Goal: Task Accomplishment & Management: Manage account settings

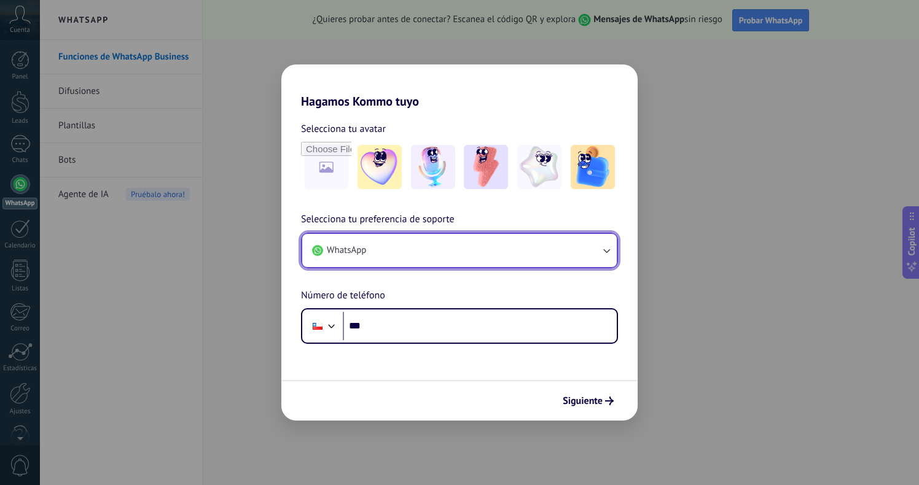
click at [401, 246] on button "WhatsApp" at bounding box center [459, 250] width 315 height 33
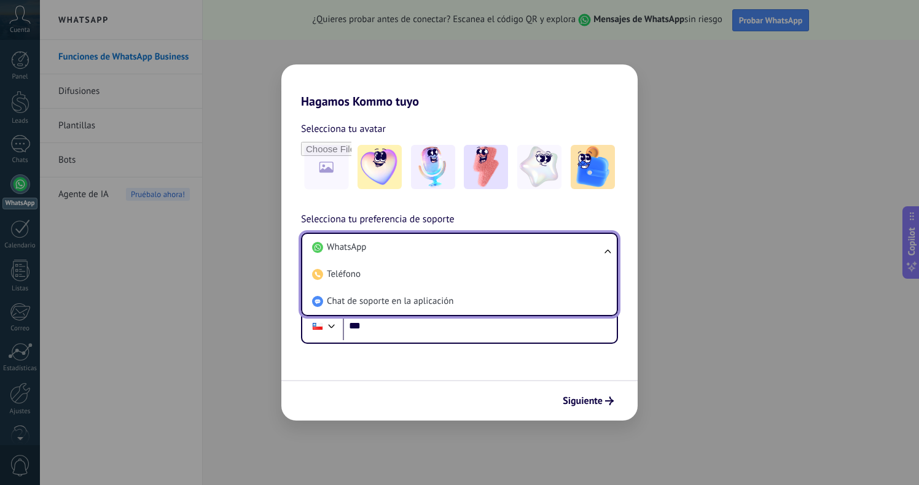
click at [535, 216] on div "Selecciona tu preferencia de soporte WhatsApp WhatsApp Teléfono Chat de soporte…" at bounding box center [459, 278] width 356 height 132
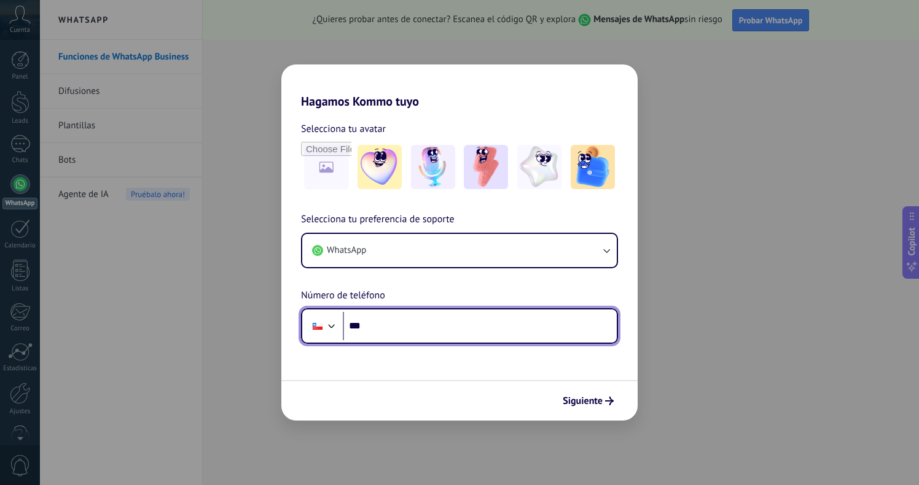
click at [443, 336] on input "***" at bounding box center [480, 326] width 274 height 28
type input "**********"
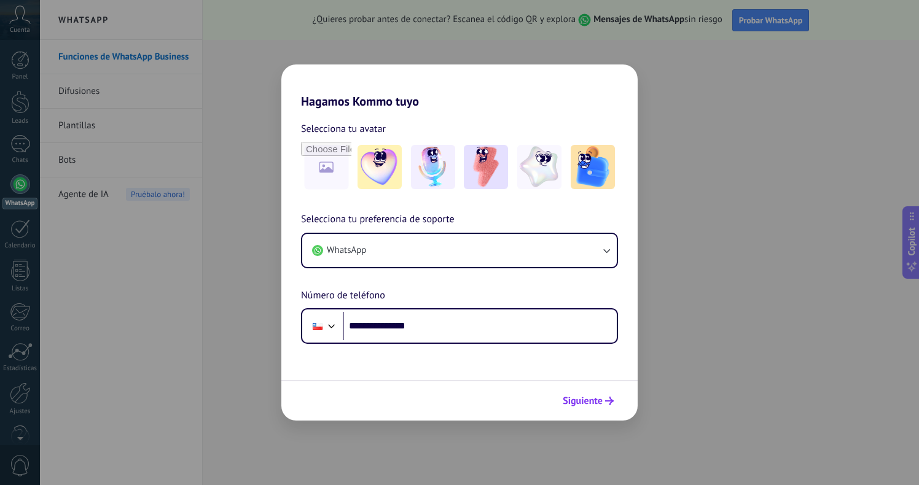
click at [579, 401] on span "Siguiente" at bounding box center [583, 401] width 40 height 9
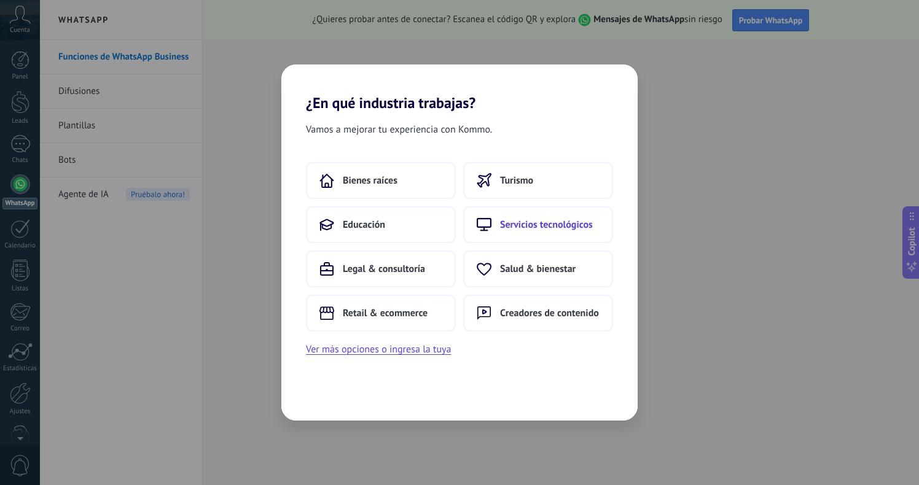
click at [554, 231] on button "Servicios tecnológicos" at bounding box center [538, 224] width 150 height 37
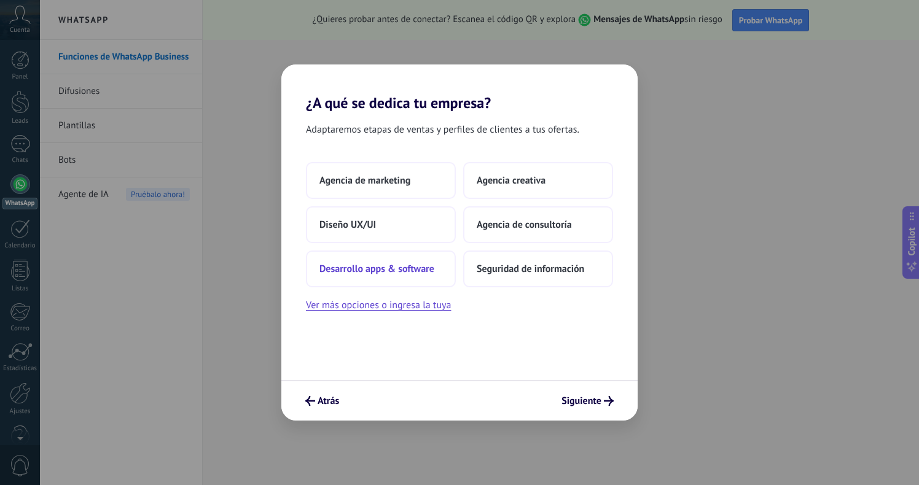
click at [394, 264] on span "Desarrollo apps & software" at bounding box center [377, 269] width 115 height 12
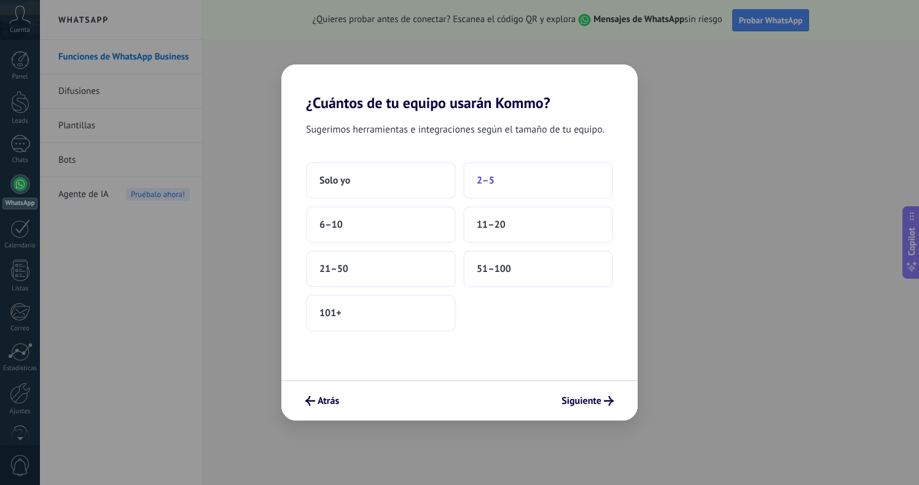
click at [490, 175] on span "2–5" at bounding box center [486, 181] width 18 height 12
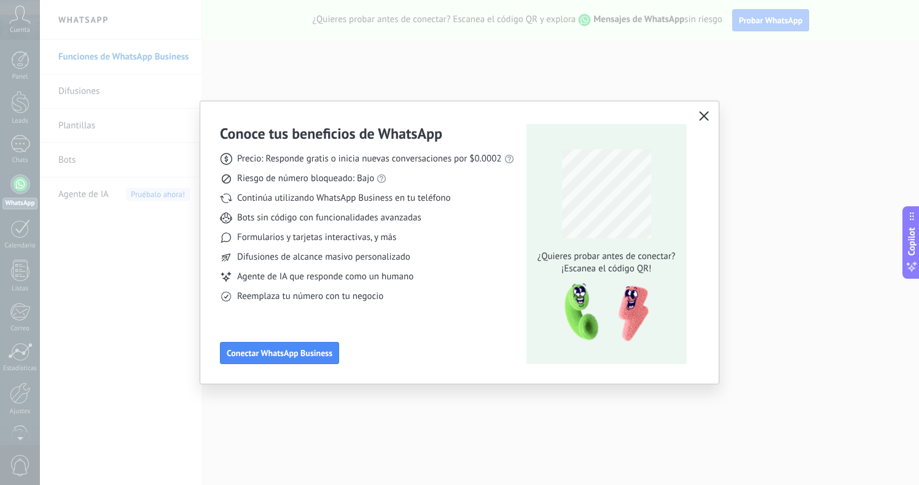
click at [707, 118] on icon "button" at bounding box center [704, 116] width 10 height 10
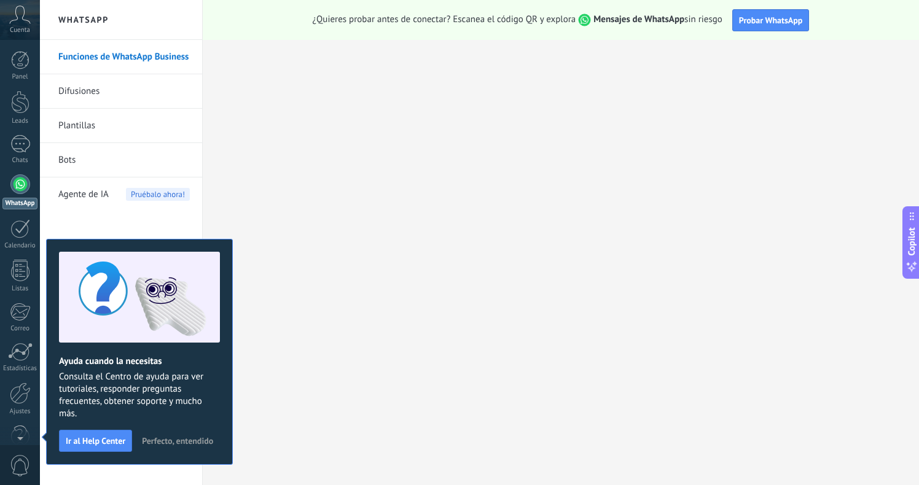
click at [171, 440] on span "Perfecto, entendido" at bounding box center [177, 441] width 71 height 9
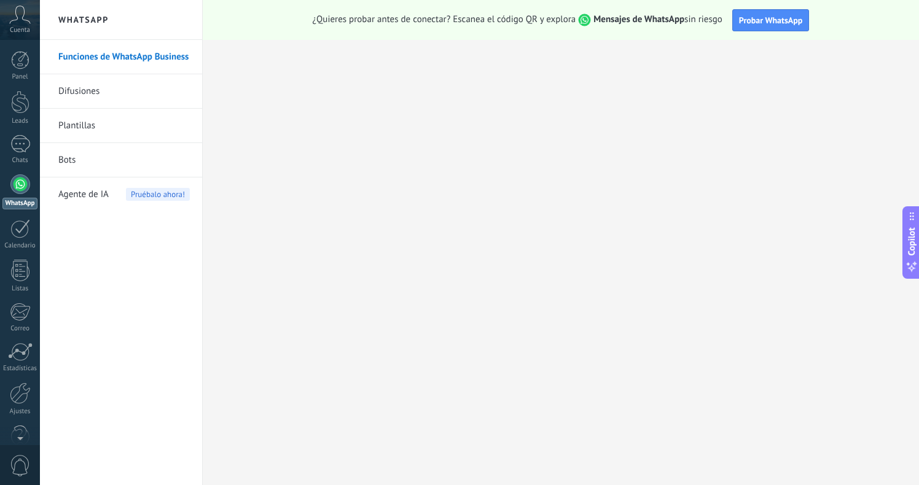
click at [23, 183] on div at bounding box center [20, 185] width 20 height 20
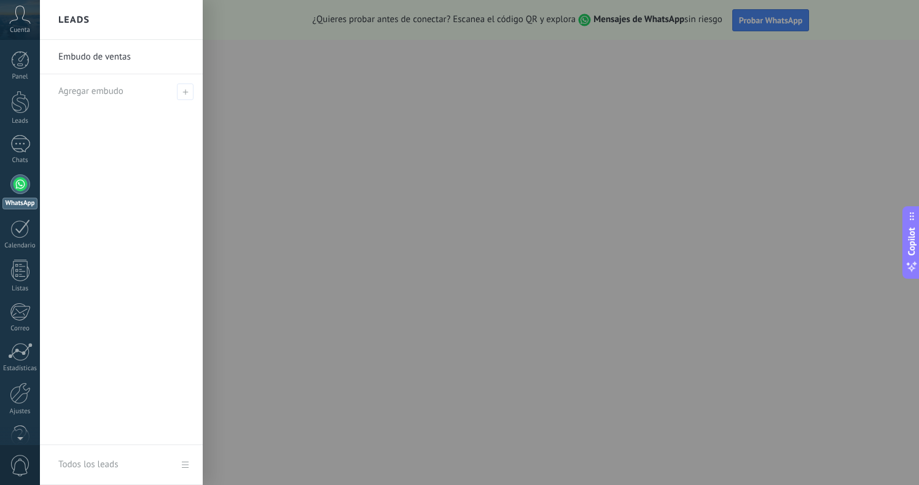
click at [104, 60] on link "Embudo de ventas" at bounding box center [124, 57] width 132 height 34
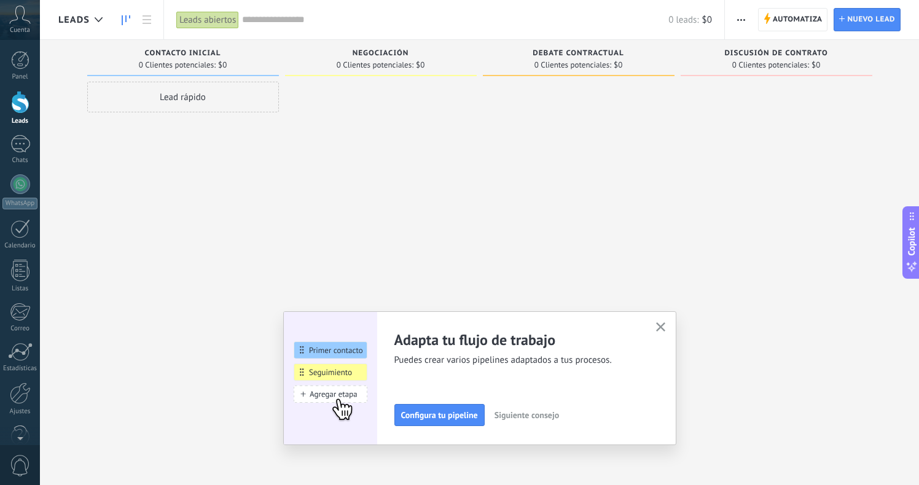
click at [182, 95] on div "Lead rápido" at bounding box center [183, 97] width 192 height 31
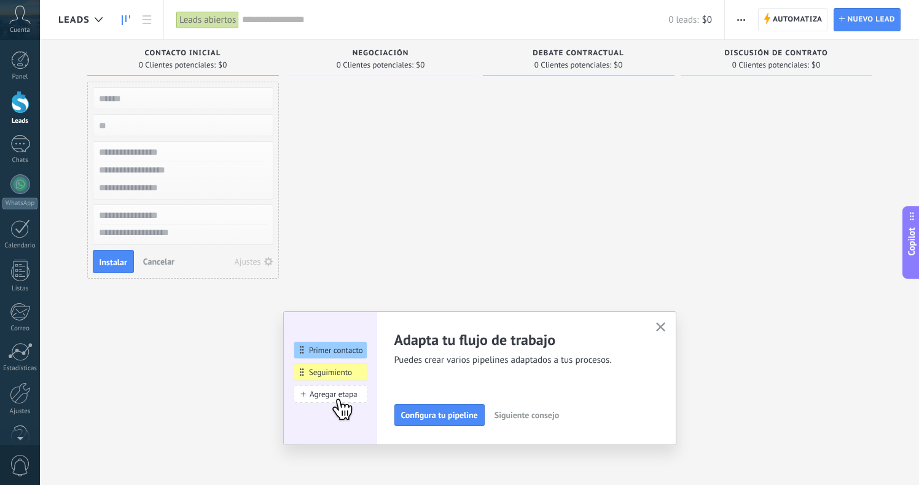
click at [665, 329] on icon "button" at bounding box center [660, 327] width 9 height 9
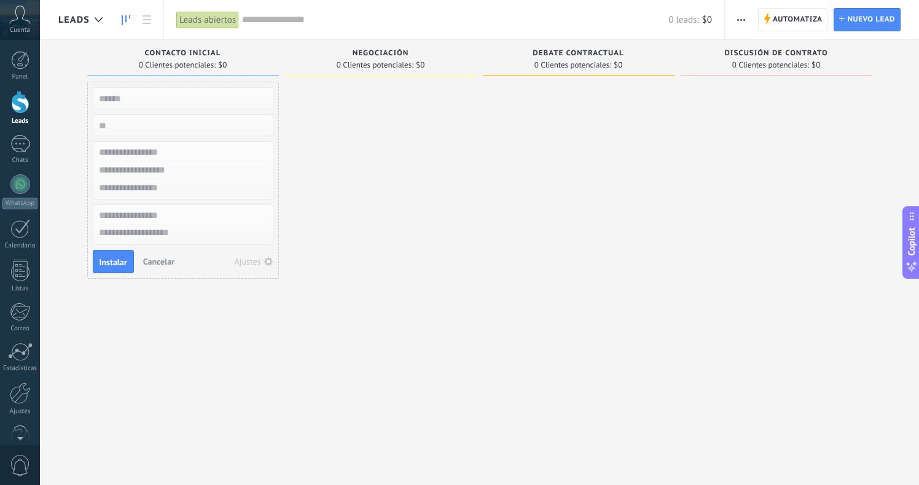
click at [404, 164] on div at bounding box center [381, 244] width 192 height 325
click at [151, 264] on span "Cancelar" at bounding box center [158, 261] width 31 height 11
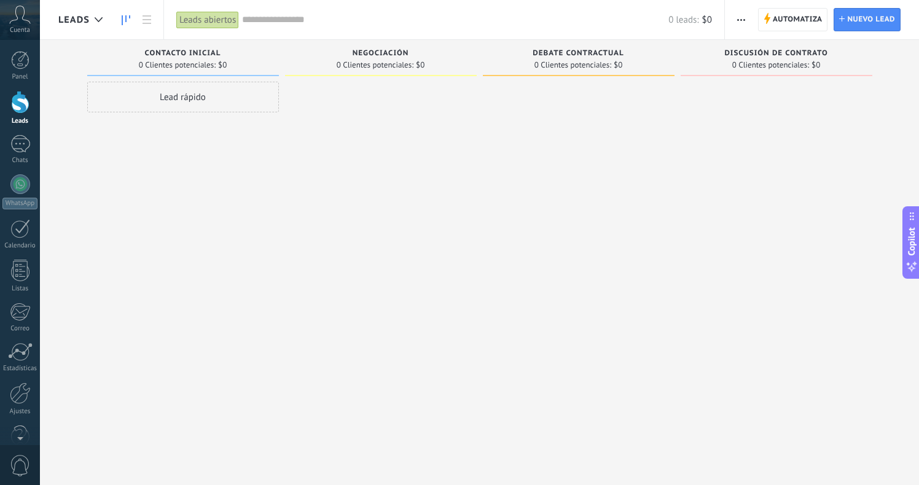
click at [369, 56] on span "Negociación" at bounding box center [381, 53] width 57 height 9
click at [870, 18] on span "Nuevo lead" at bounding box center [871, 20] width 48 height 22
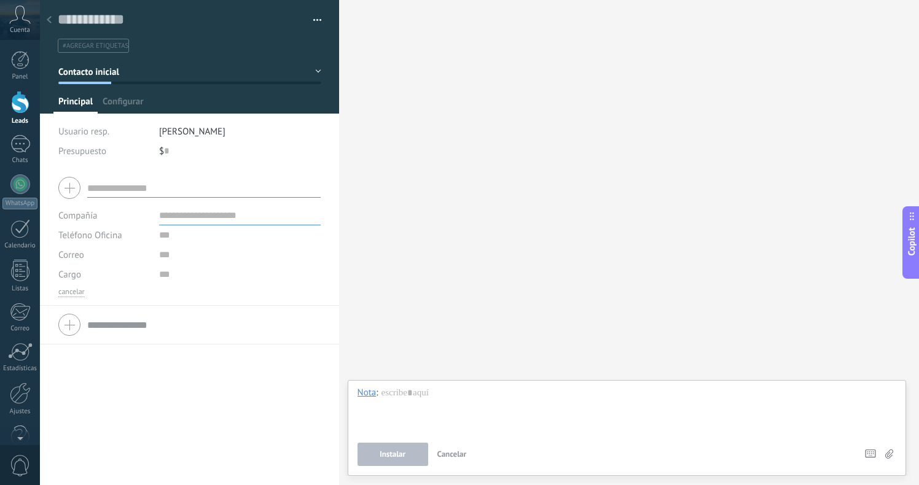
click at [49, 23] on icon at bounding box center [49, 19] width 5 height 7
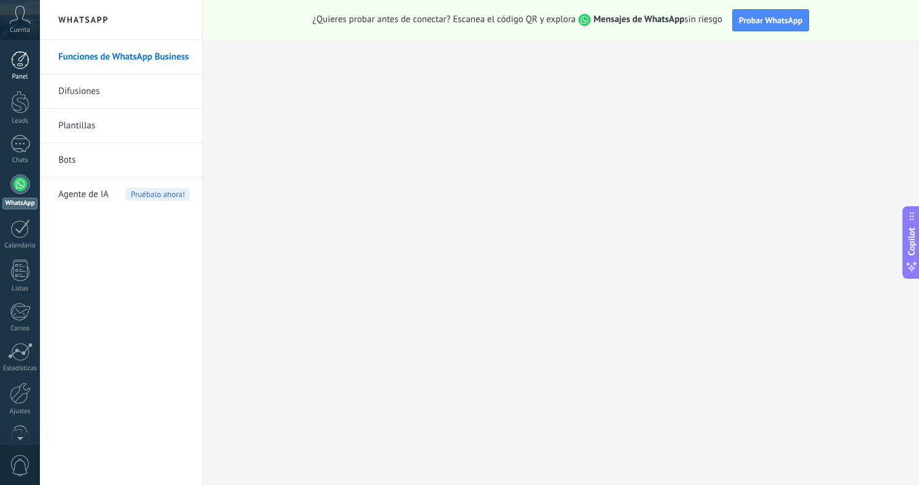
click at [17, 65] on div at bounding box center [20, 60] width 18 height 18
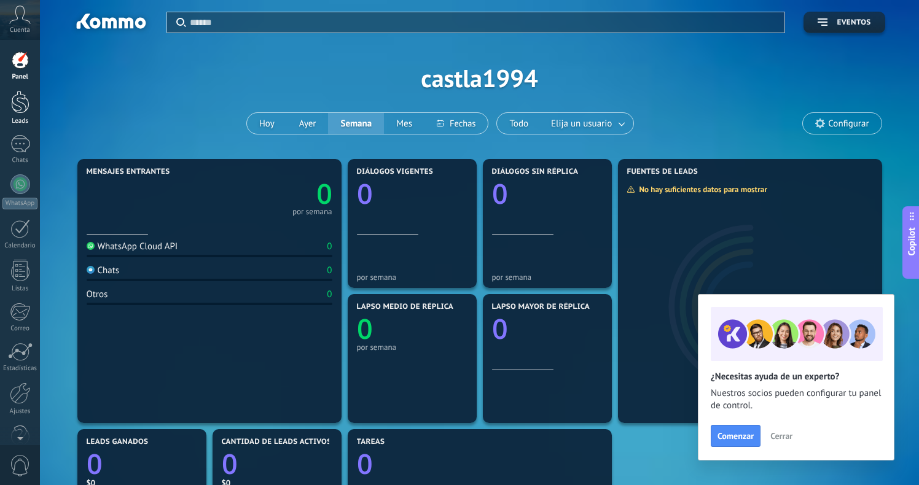
click at [21, 109] on div at bounding box center [20, 102] width 18 height 23
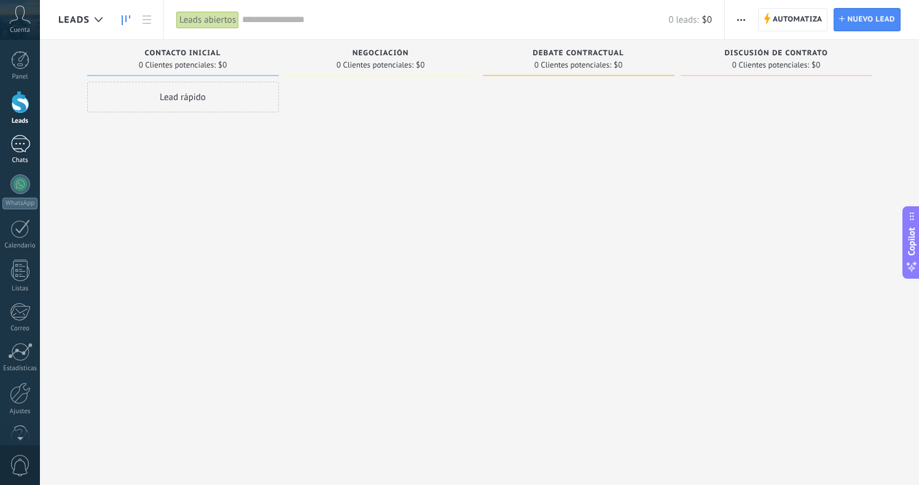
click at [20, 150] on div at bounding box center [20, 144] width 20 height 18
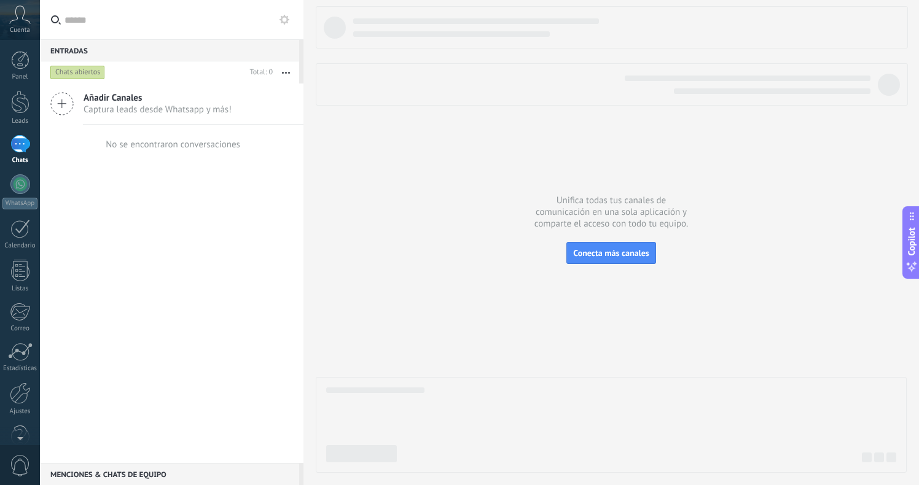
click at [66, 104] on icon at bounding box center [61, 103] width 23 height 23
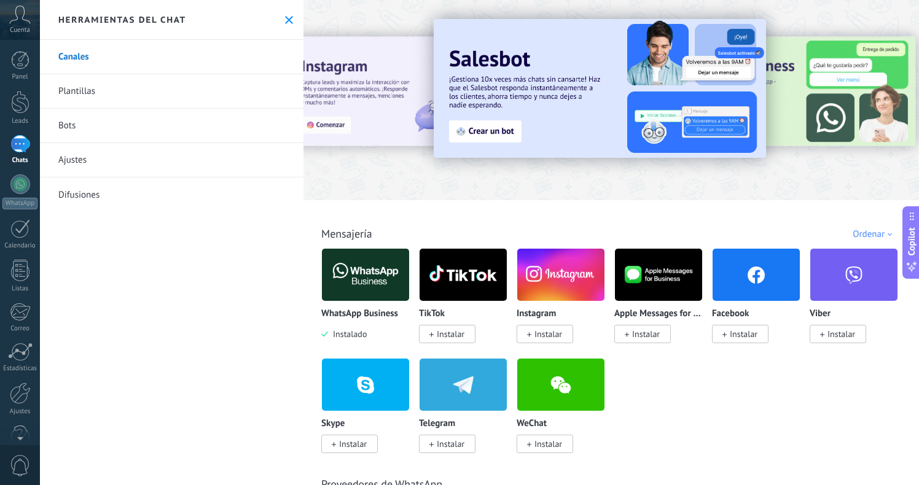
click at [286, 22] on use at bounding box center [289, 20] width 8 height 8
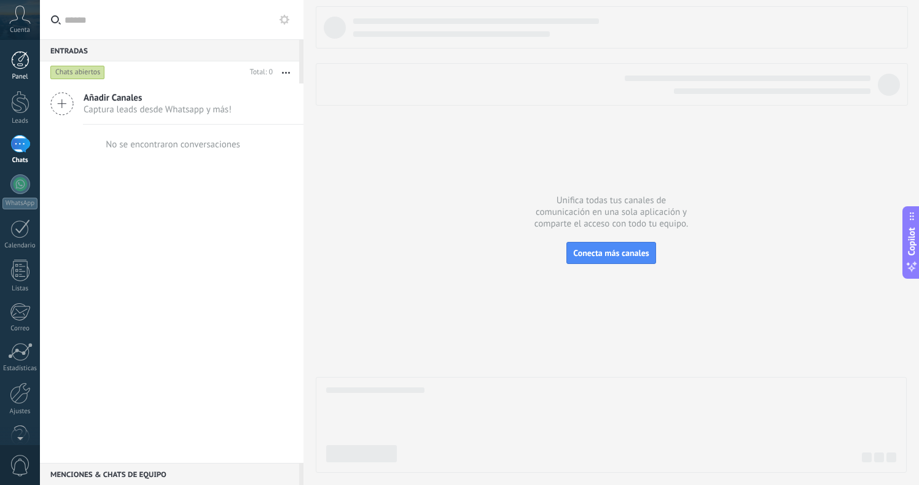
click at [23, 60] on div at bounding box center [20, 60] width 18 height 18
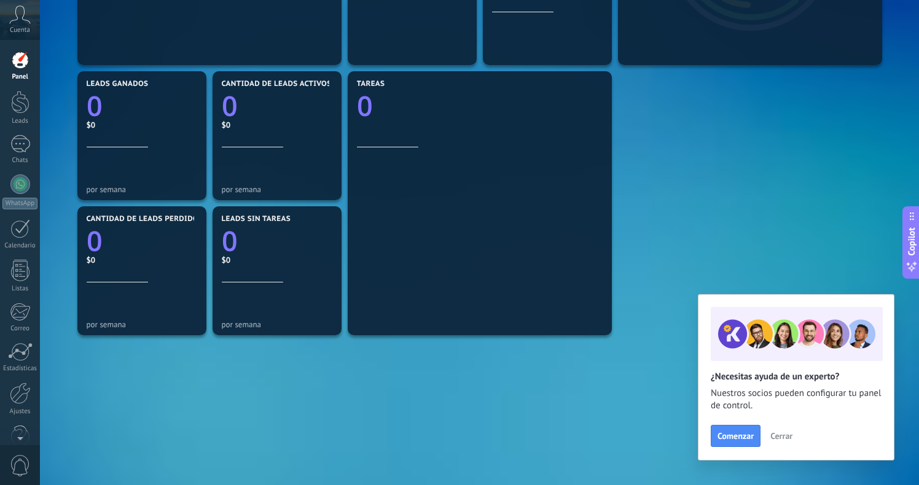
scroll to position [384, 0]
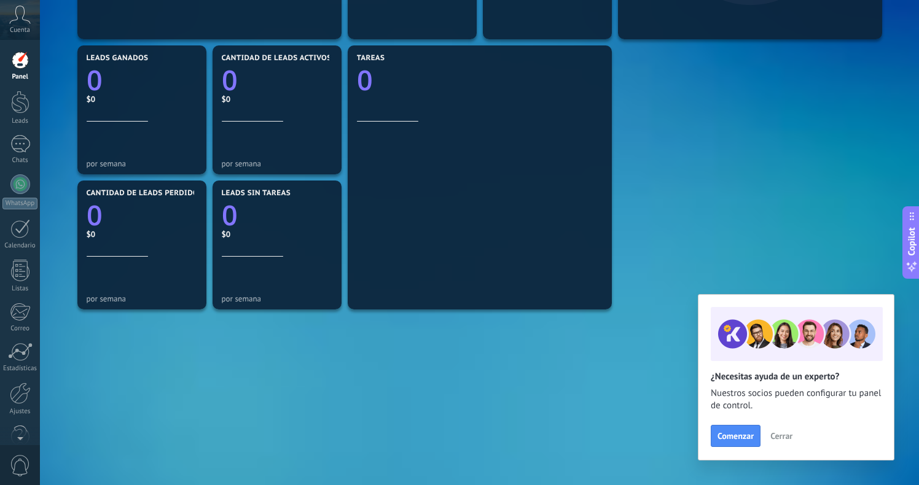
click at [778, 440] on span "Cerrar" at bounding box center [782, 436] width 22 height 9
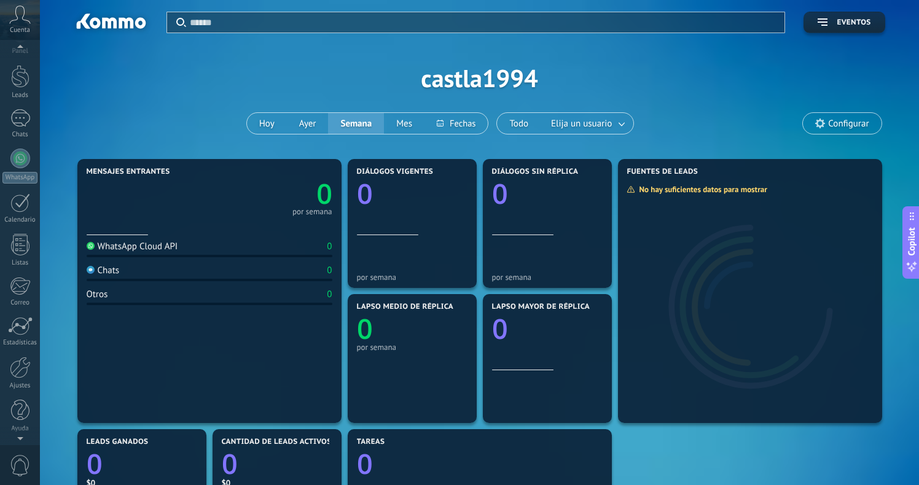
scroll to position [0, 0]
click at [21, 29] on span "Cuenta" at bounding box center [20, 30] width 20 height 8
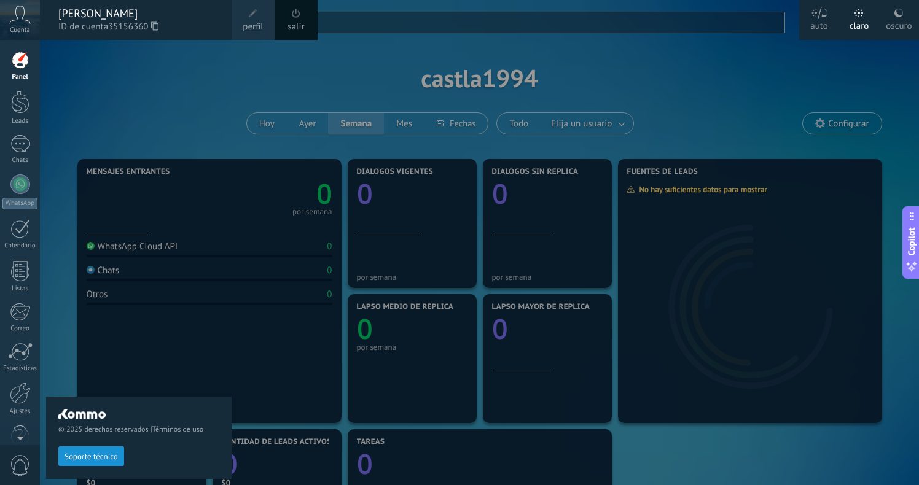
click at [24, 58] on div at bounding box center [20, 60] width 18 height 18
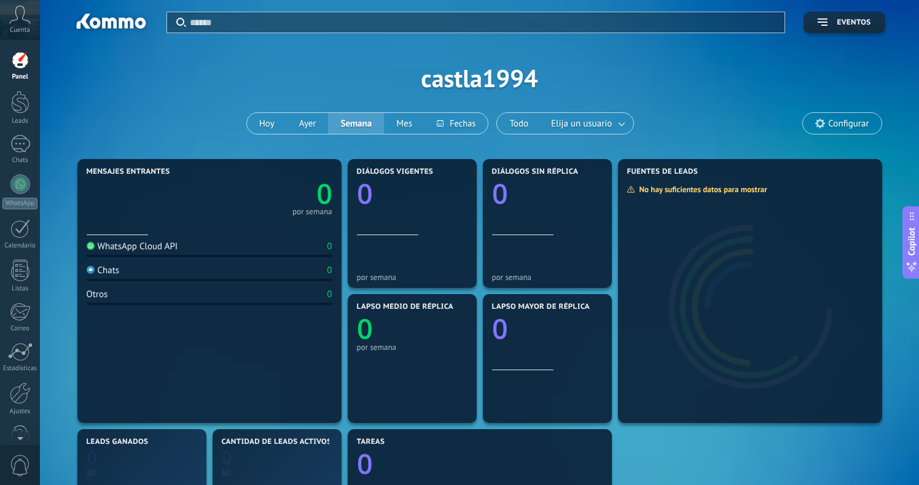
click at [22, 84] on div "Panel Leads Chats WhatsApp Clientes" at bounding box center [20, 261] width 40 height 420
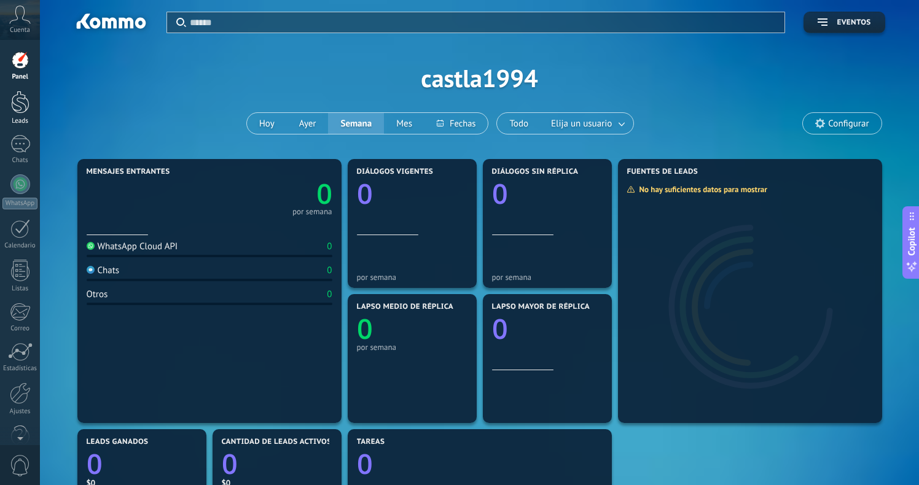
click at [23, 95] on div at bounding box center [20, 102] width 18 height 23
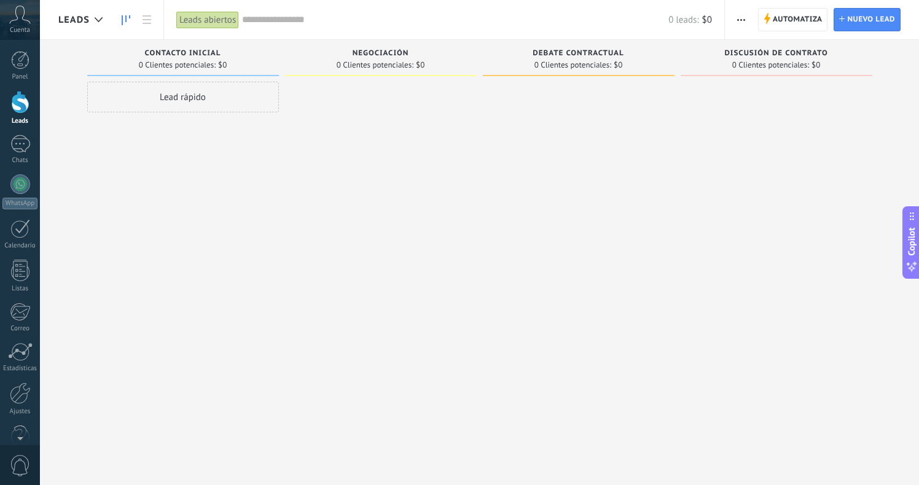
click at [167, 94] on div "Lead rápido" at bounding box center [183, 97] width 192 height 31
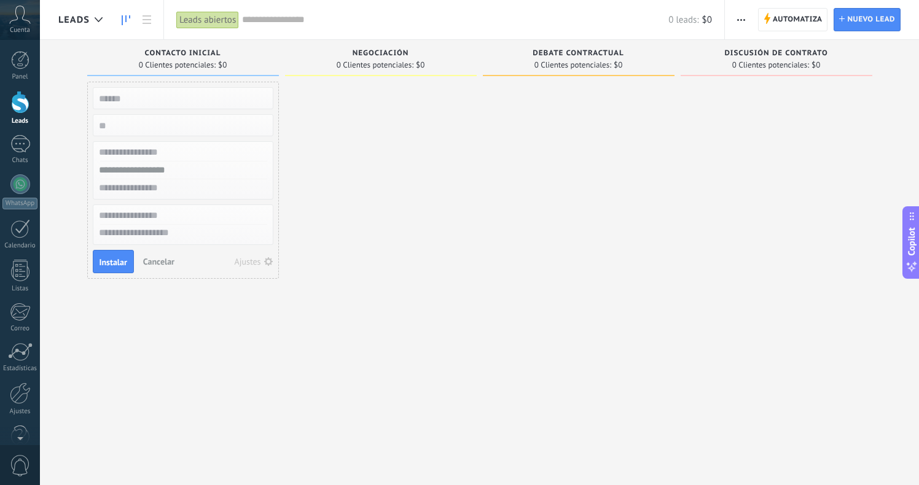
click at [163, 100] on input "text" at bounding box center [181, 98] width 179 height 17
click at [170, 57] on span "Contacto inicial" at bounding box center [183, 53] width 76 height 9
click at [720, 138] on div at bounding box center [777, 244] width 192 height 325
click at [744, 19] on use "button" at bounding box center [741, 20] width 8 height 2
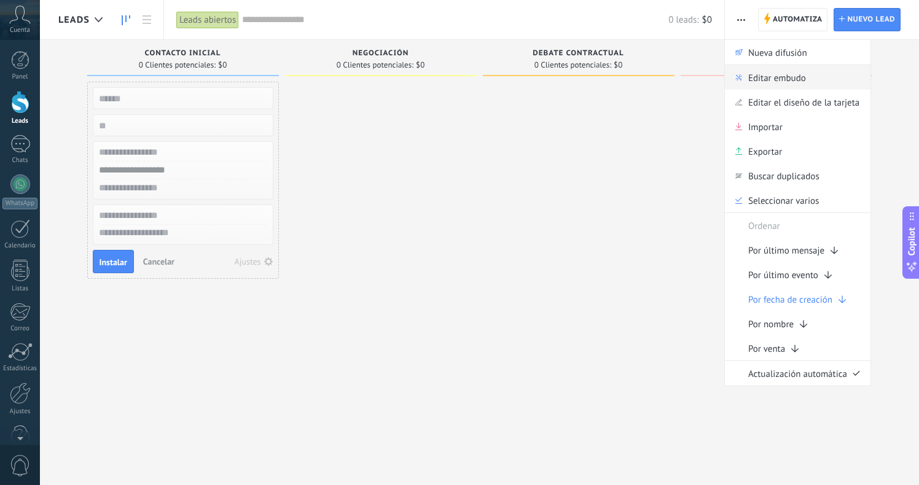
click at [771, 73] on span "Editar embudo" at bounding box center [777, 77] width 58 height 25
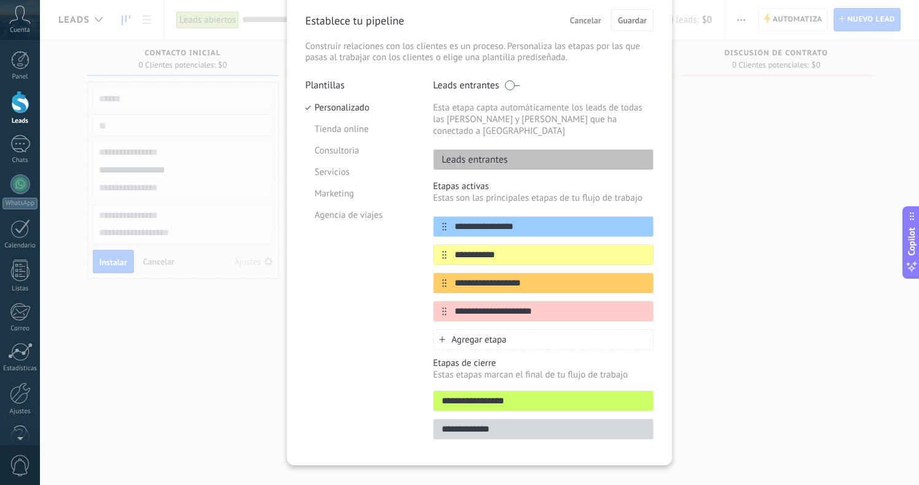
scroll to position [60, 0]
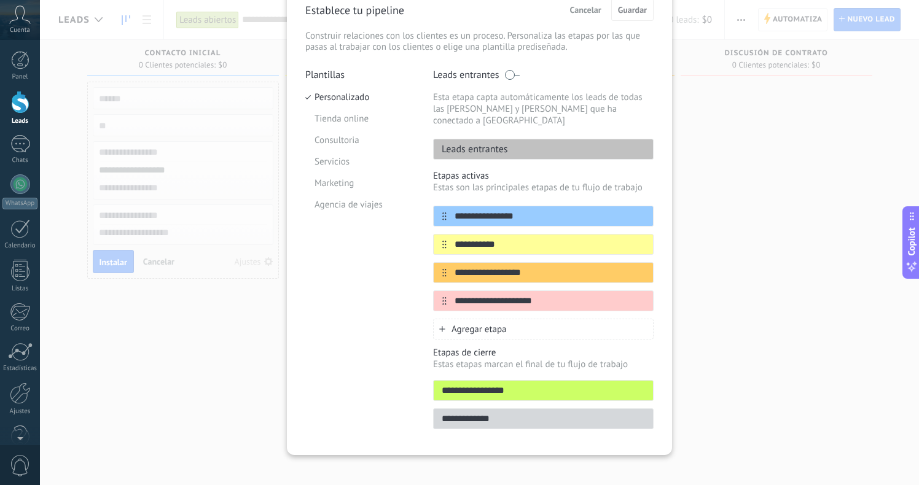
click at [471, 143] on p "Leads entrantes" at bounding box center [471, 149] width 74 height 12
click at [640, 240] on icon at bounding box center [643, 243] width 7 height 7
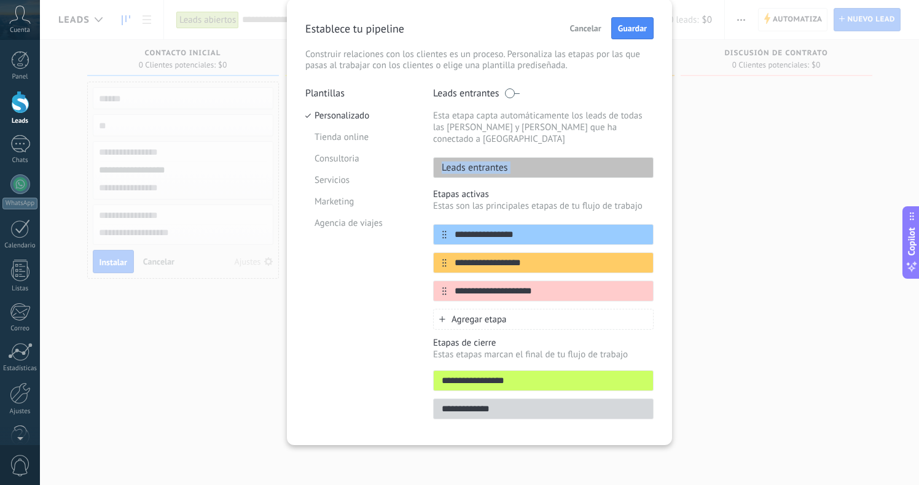
scroll to position [31, 0]
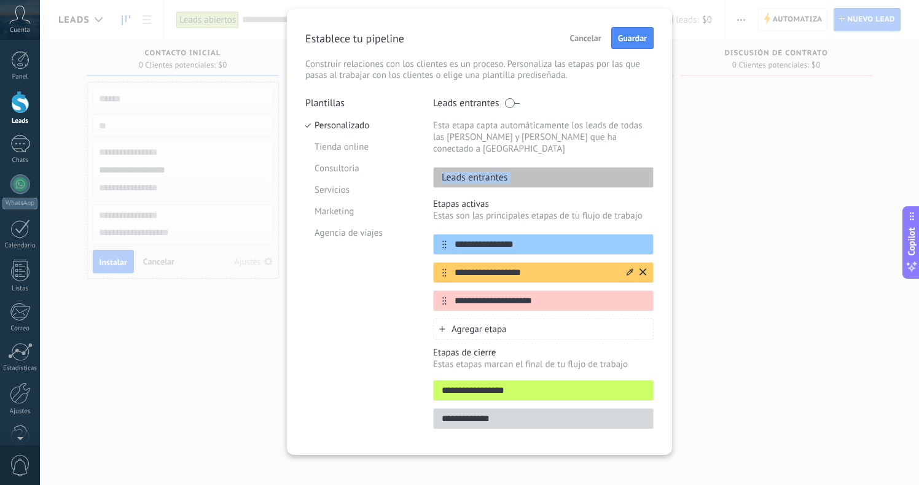
click at [643, 269] on icon at bounding box center [643, 272] width 7 height 7
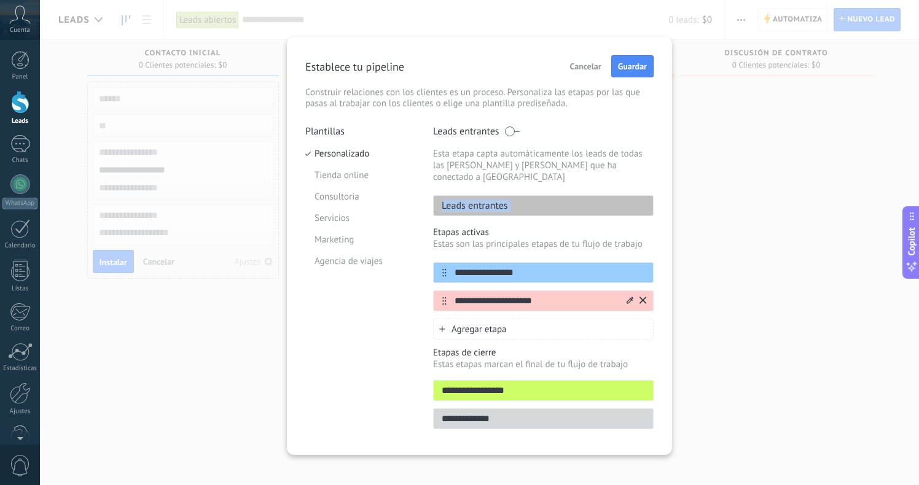
click at [642, 297] on icon at bounding box center [643, 300] width 7 height 7
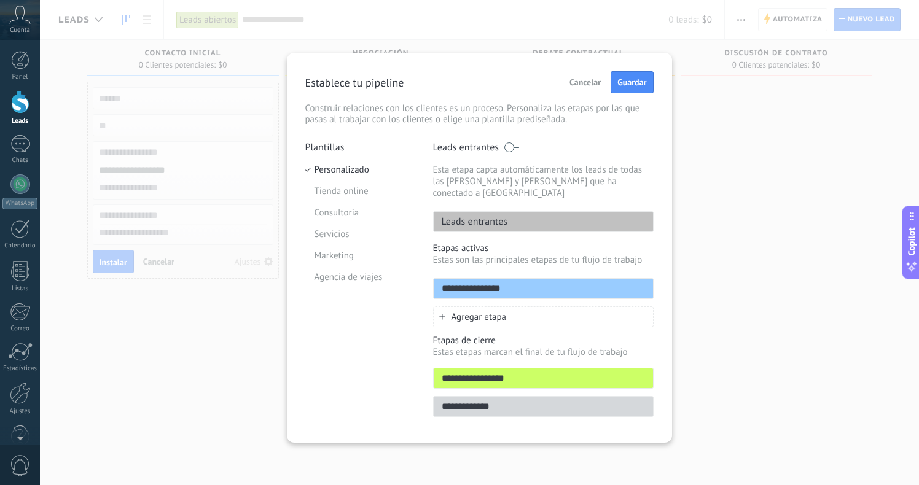
click at [597, 307] on div "Agregar etapa" at bounding box center [543, 317] width 221 height 21
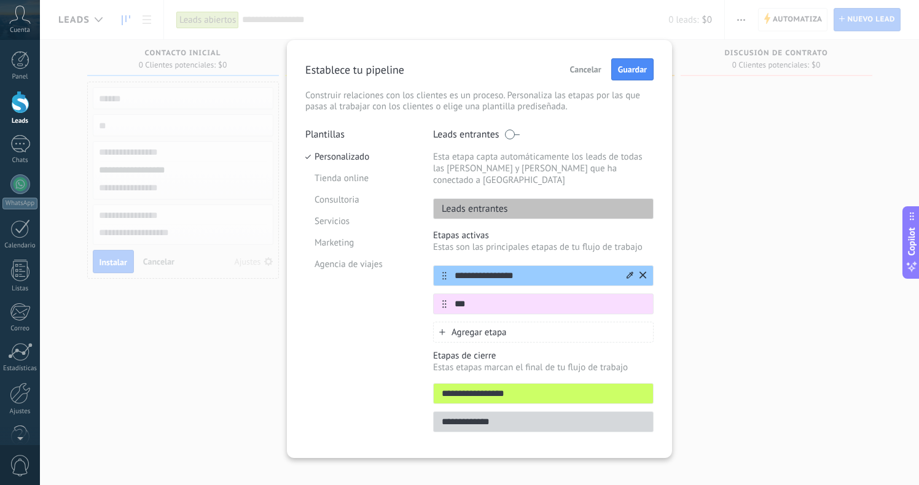
type input "***"
click at [619, 270] on input "**********" at bounding box center [536, 276] width 178 height 13
click at [627, 272] on icon at bounding box center [630, 275] width 7 height 7
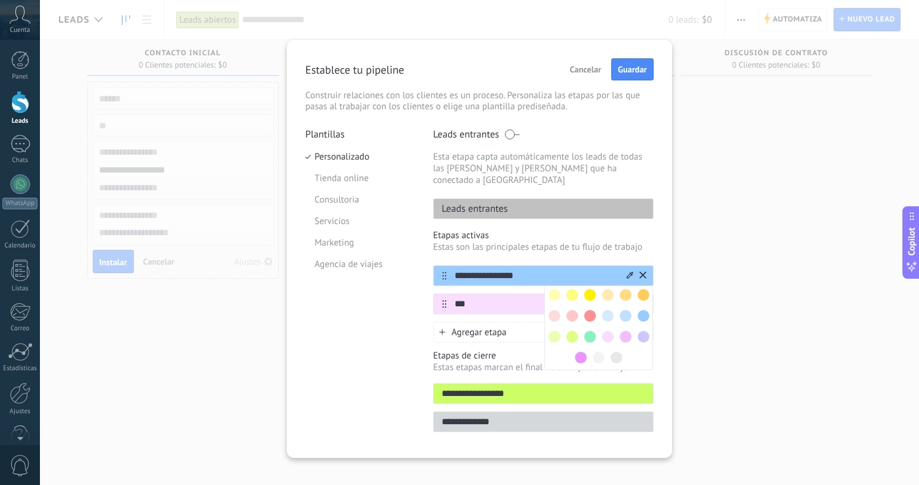
click at [517, 270] on input "**********" at bounding box center [536, 276] width 178 height 13
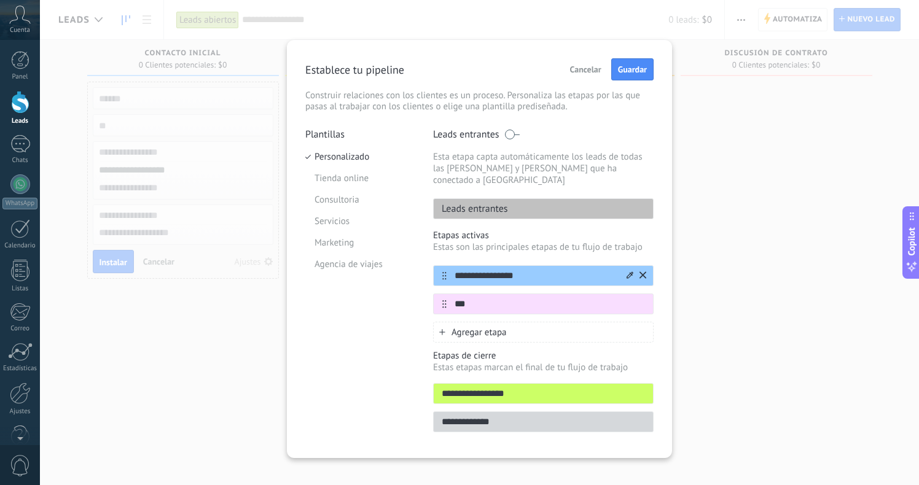
click at [517, 270] on input "**********" at bounding box center [536, 276] width 178 height 13
type input "******"
click at [640, 76] on button "Guardar" at bounding box center [632, 69] width 42 height 22
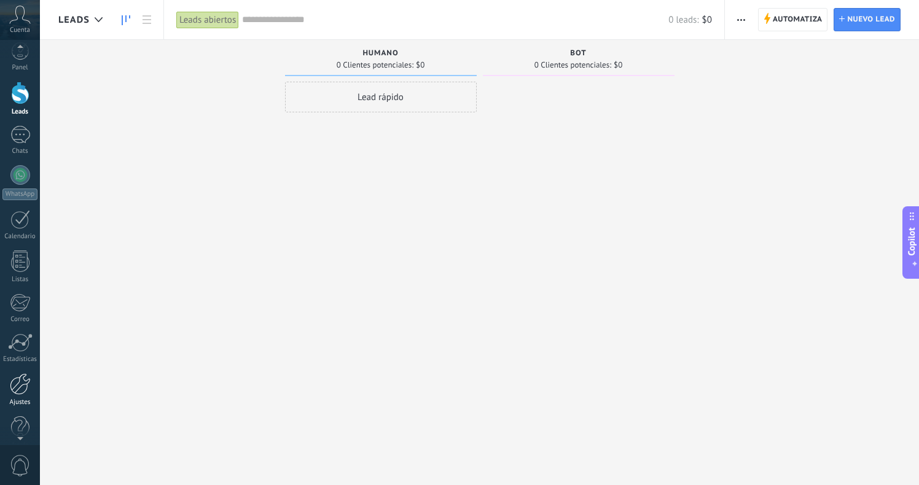
scroll to position [13, 0]
click at [19, 388] on div at bounding box center [20, 381] width 21 height 22
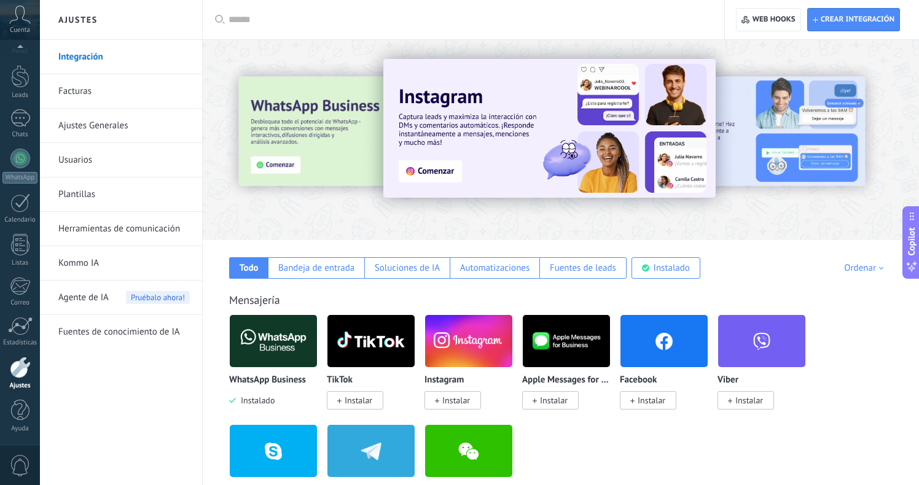
click at [93, 130] on link "Ajustes Generales" at bounding box center [124, 126] width 132 height 34
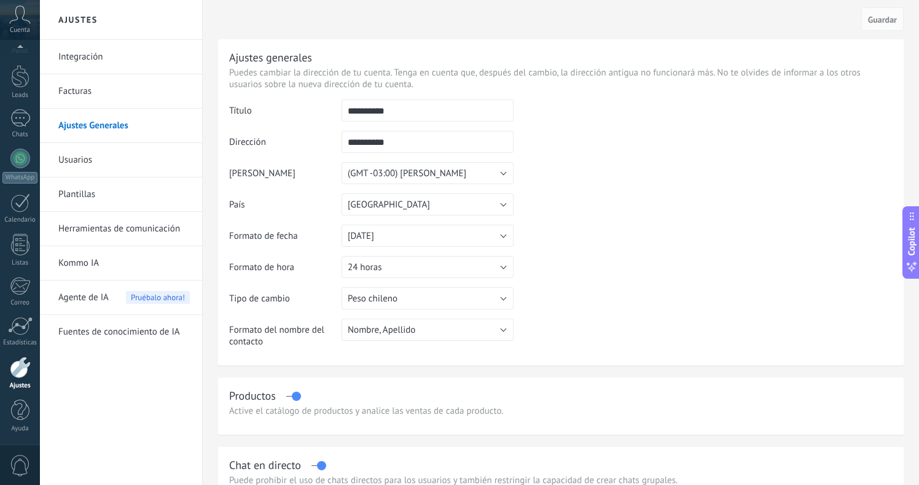
click at [120, 58] on link "Integración" at bounding box center [124, 57] width 132 height 34
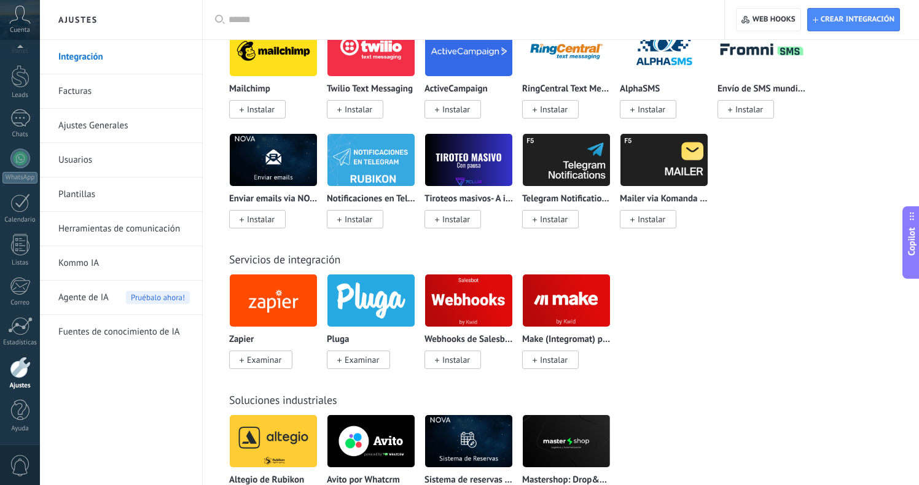
scroll to position [2518, 0]
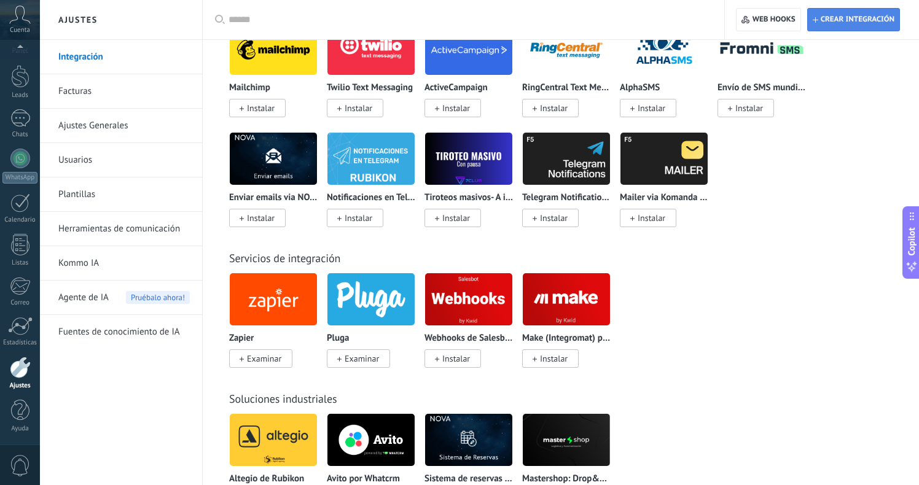
click at [843, 29] on span "Crear integración" at bounding box center [854, 20] width 82 height 22
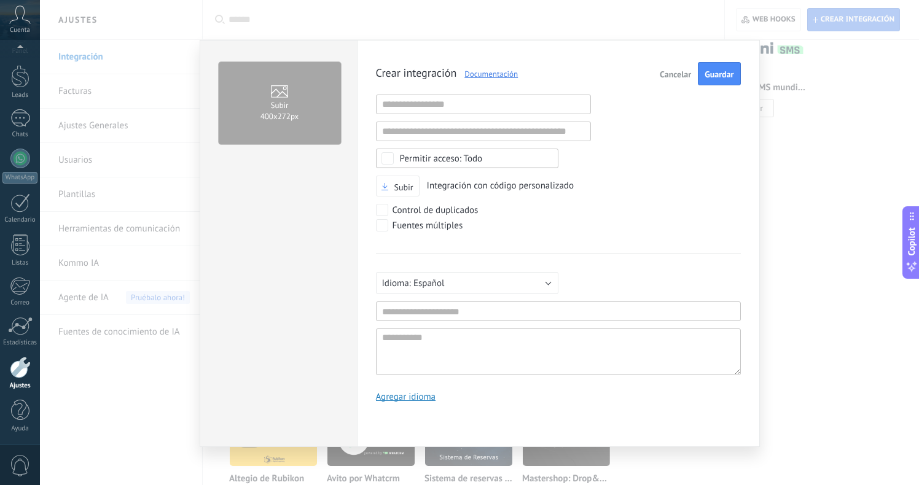
scroll to position [12, 0]
click at [458, 107] on input "text" at bounding box center [483, 105] width 215 height 20
click at [661, 74] on span "Cancelar" at bounding box center [675, 74] width 31 height 9
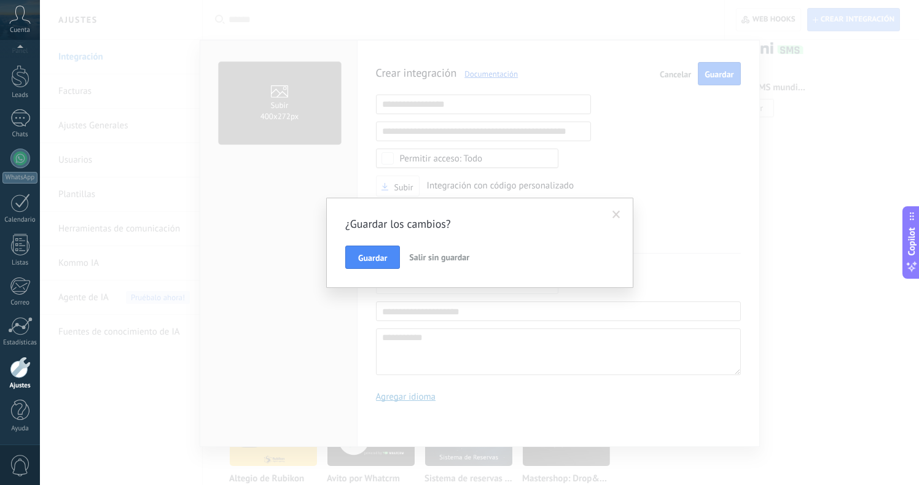
click at [426, 260] on span "Salir sin guardar" at bounding box center [439, 257] width 60 height 11
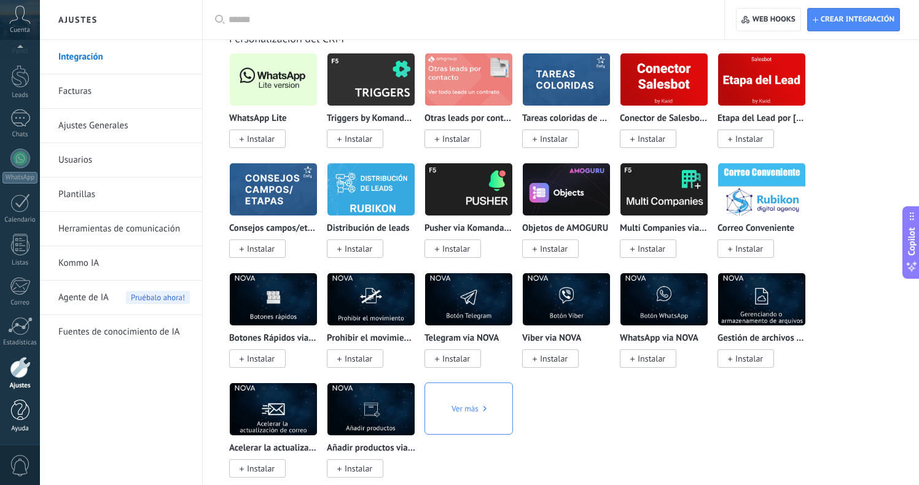
scroll to position [3022, 0]
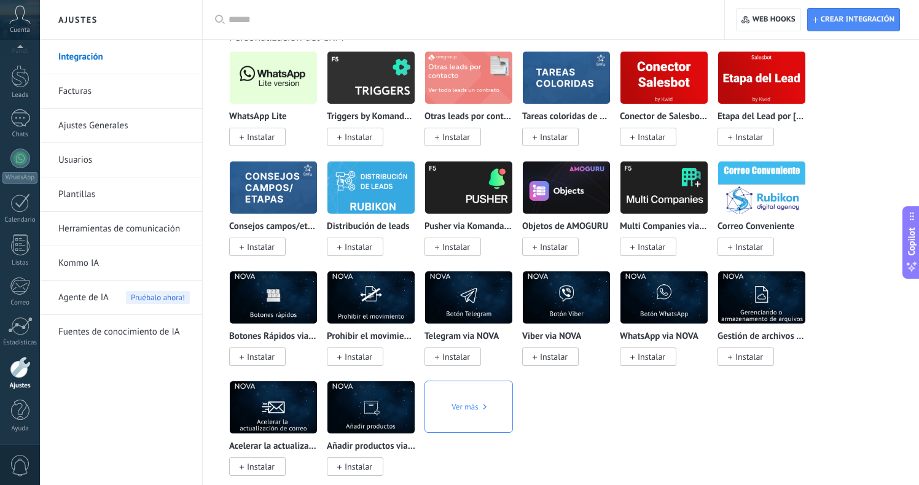
click at [85, 170] on link "Usuarios" at bounding box center [124, 160] width 132 height 34
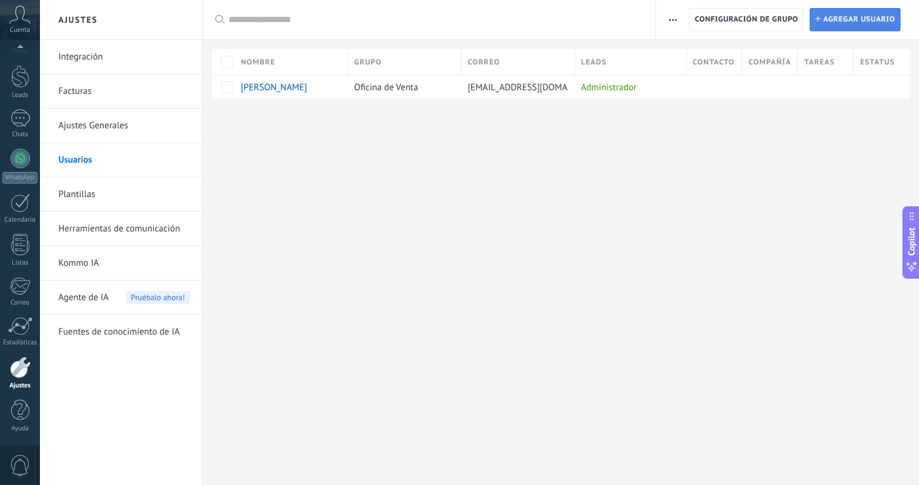
click at [845, 17] on span "Agregar usuario" at bounding box center [859, 20] width 72 height 22
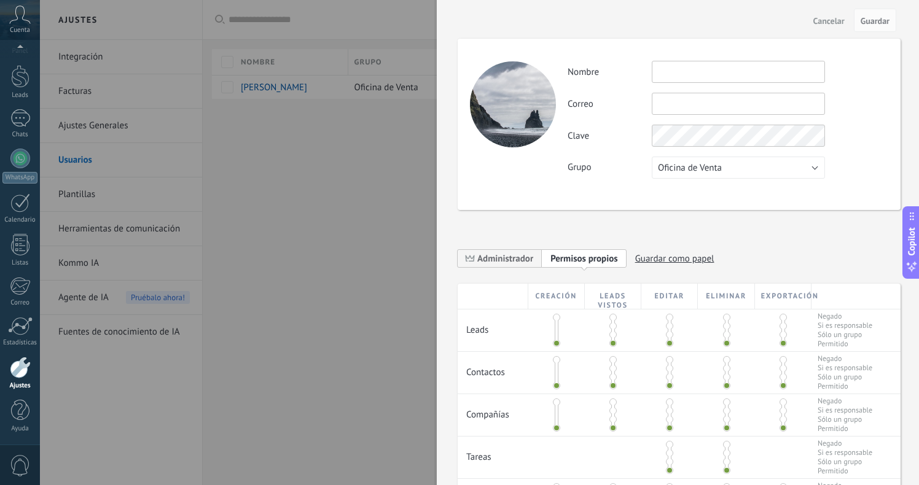
click at [836, 20] on span "Cancelar" at bounding box center [829, 21] width 31 height 9
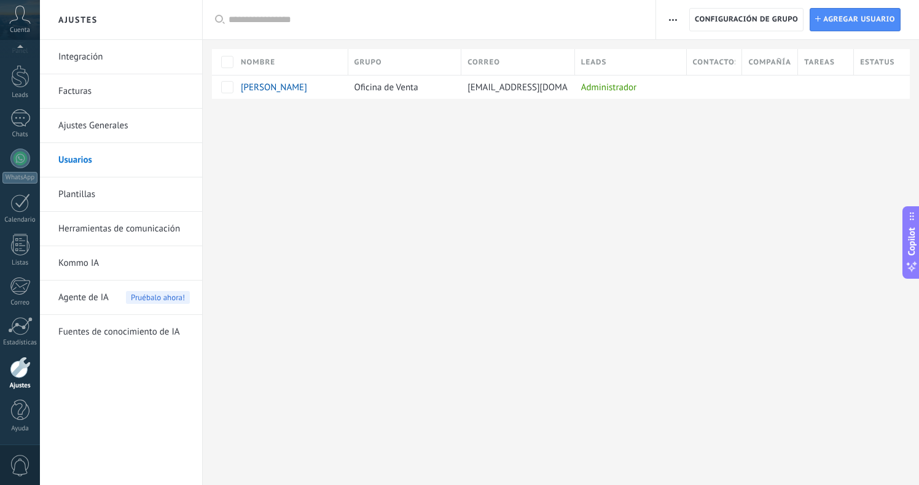
click at [139, 236] on link "Herramientas de comunicación" at bounding box center [124, 229] width 132 height 34
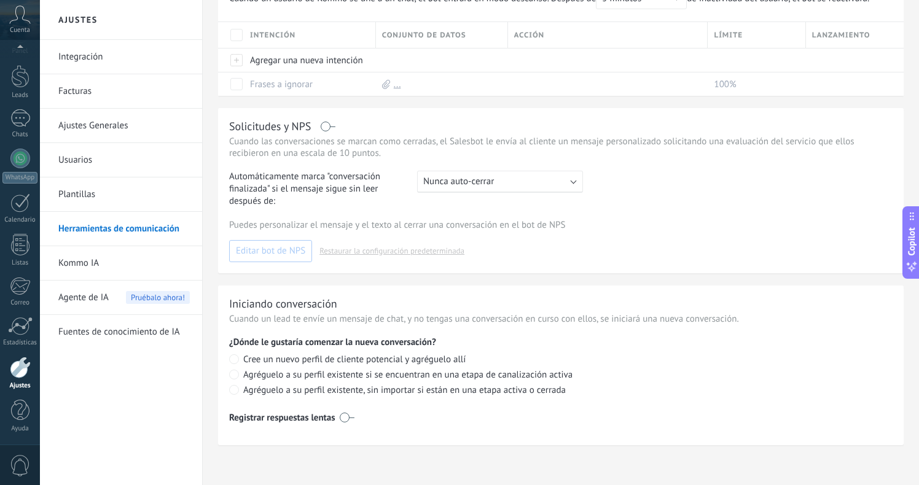
scroll to position [444, 0]
click at [89, 41] on link "Integración" at bounding box center [124, 57] width 132 height 34
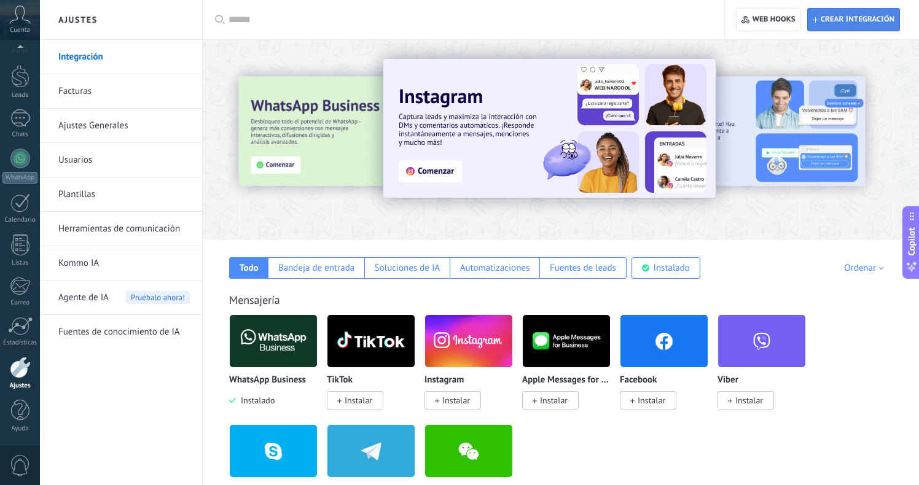
click at [844, 28] on span "Crear integración" at bounding box center [854, 20] width 82 height 22
type textarea "**********"
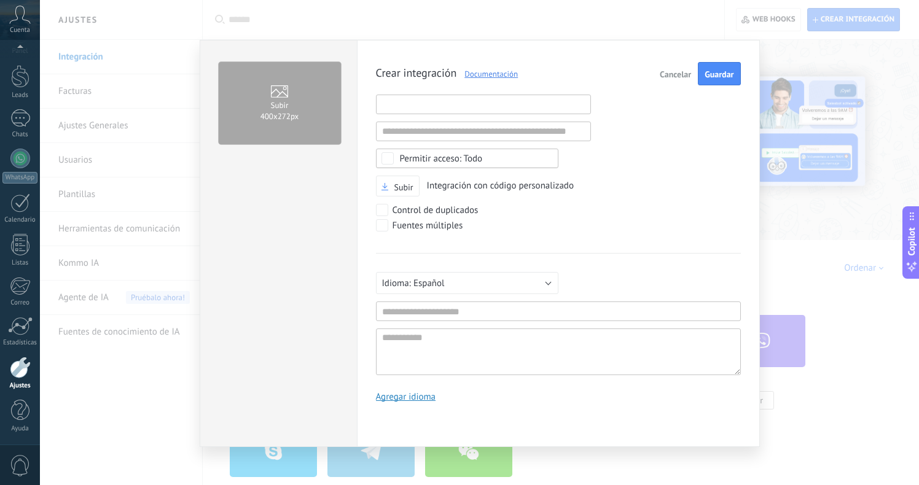
click at [525, 107] on input "text" at bounding box center [483, 105] width 215 height 20
click at [522, 126] on input "text" at bounding box center [483, 132] width 215 height 20
type input "**********"
click at [675, 76] on span "Cancelar" at bounding box center [675, 74] width 31 height 9
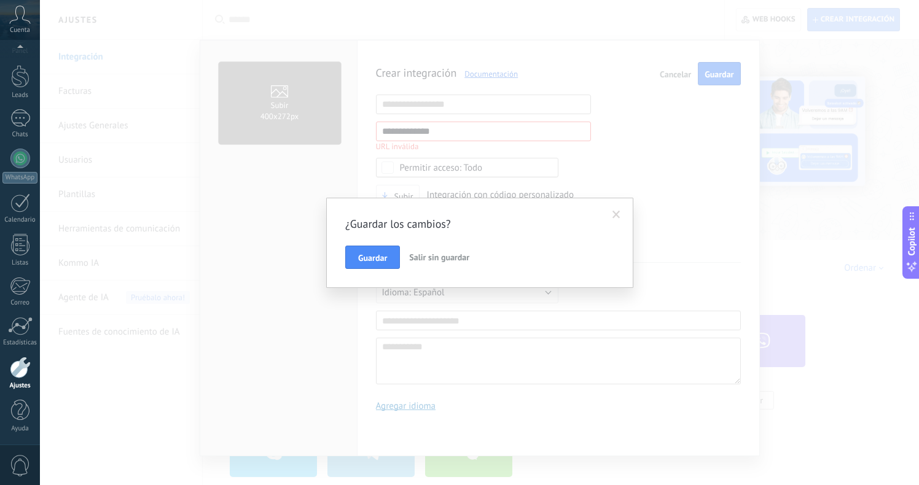
click at [422, 256] on span "Salir sin guardar" at bounding box center [439, 257] width 60 height 11
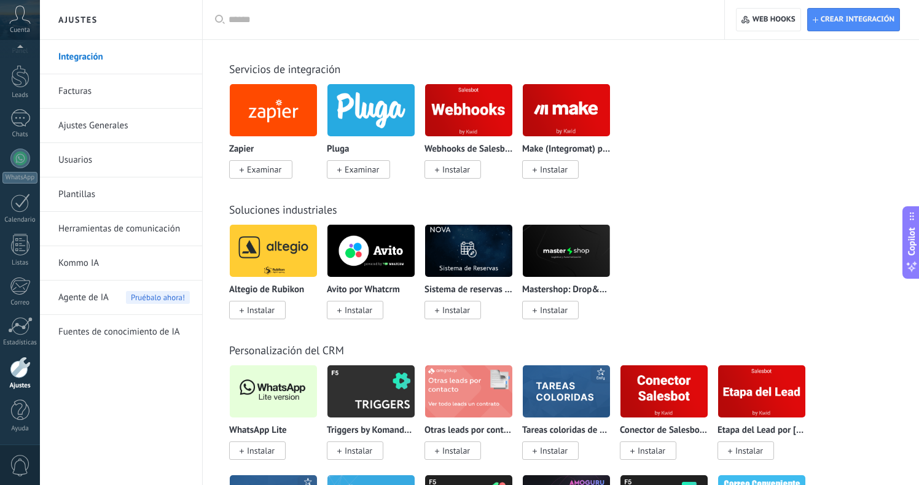
scroll to position [2708, 0]
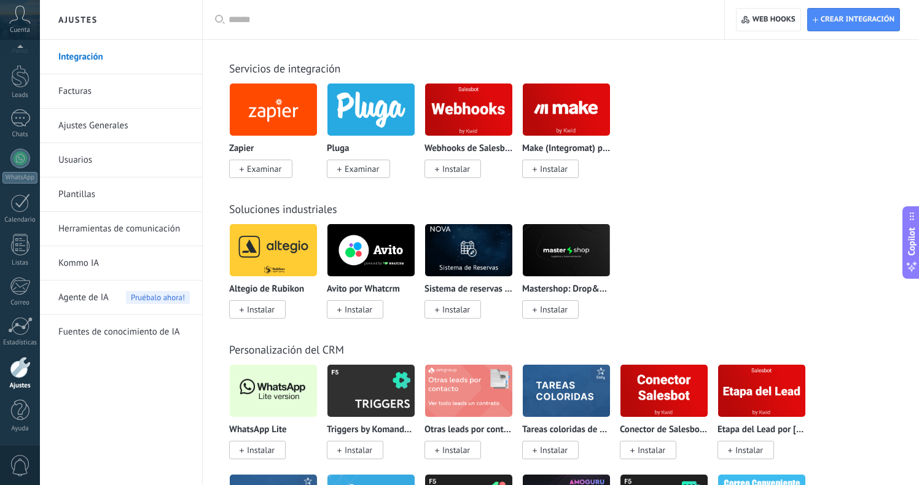
click at [560, 125] on img at bounding box center [566, 110] width 87 height 60
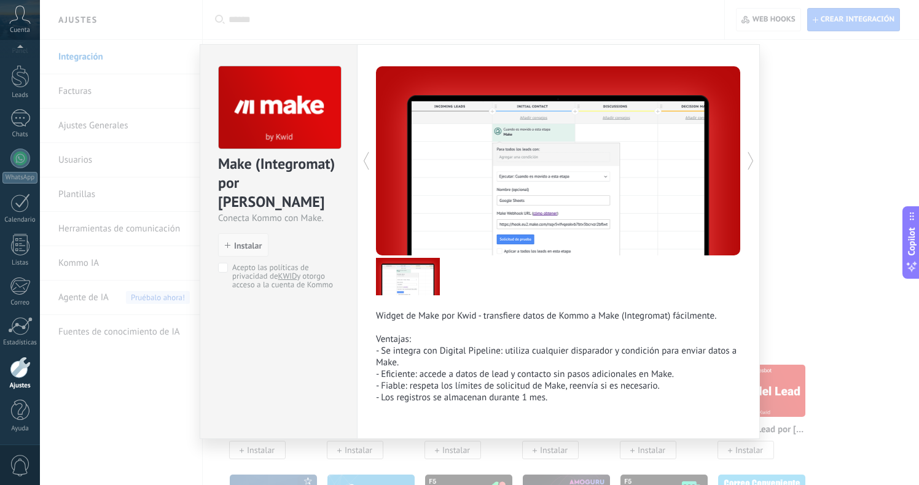
click at [250, 242] on span "Instalar" at bounding box center [248, 246] width 28 height 9
click at [245, 242] on span "Instalar" at bounding box center [248, 246] width 28 height 9
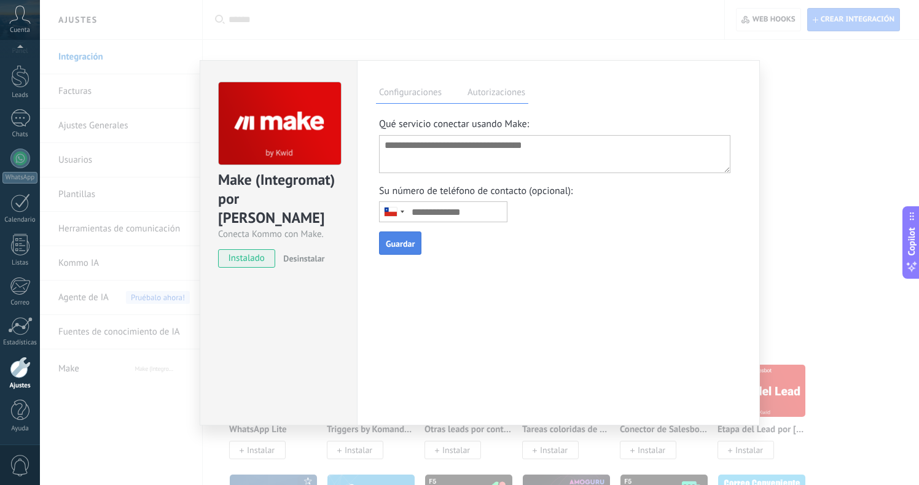
click at [469, 151] on textarea at bounding box center [554, 154] width 351 height 38
click at [486, 98] on label "Autorizaciones" at bounding box center [497, 94] width 64 height 18
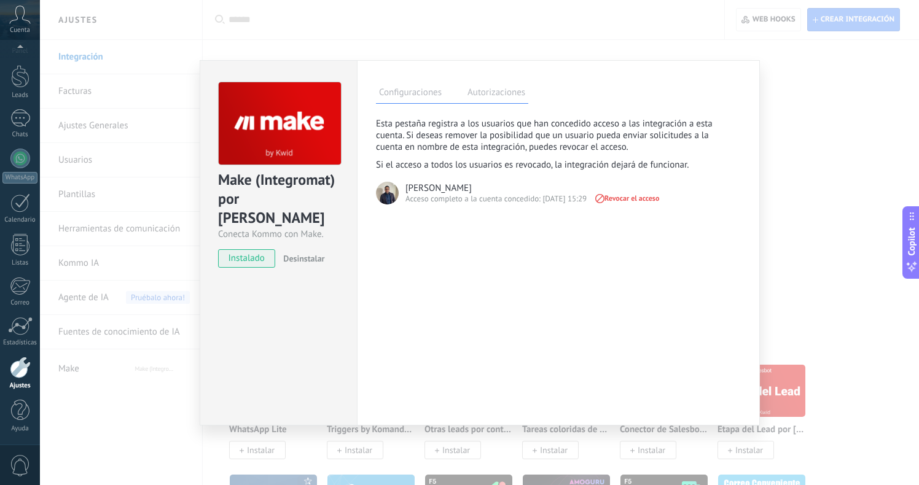
click at [411, 87] on label "Configuraciones" at bounding box center [410, 94] width 69 height 18
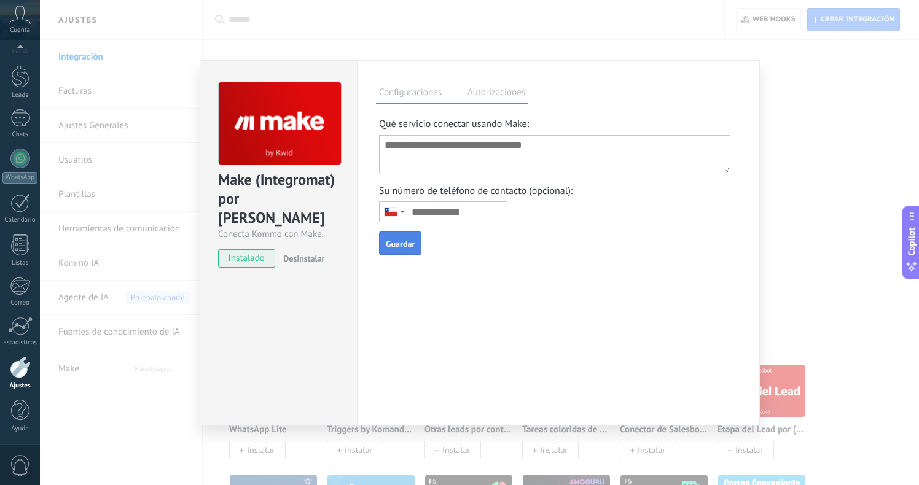
click at [508, 100] on label "Autorizaciones" at bounding box center [497, 94] width 64 height 18
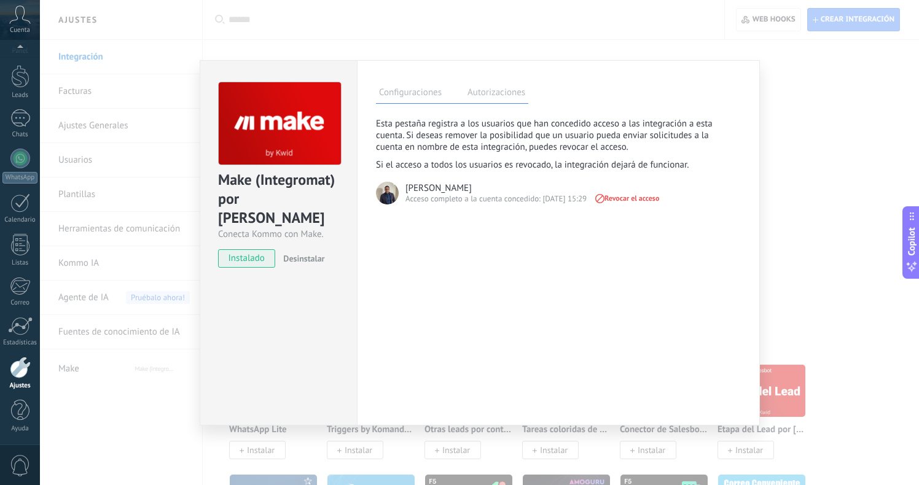
click at [606, 197] on icon at bounding box center [600, 198] width 12 height 12
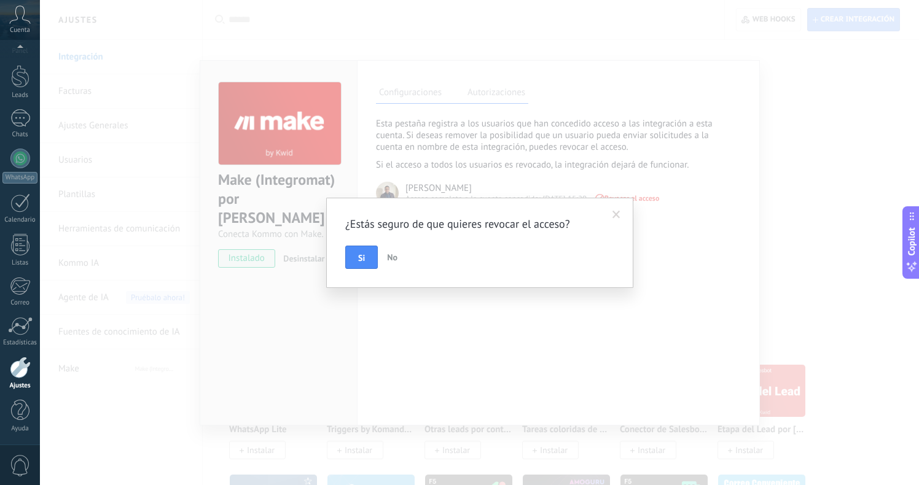
click at [618, 215] on span at bounding box center [617, 215] width 8 height 9
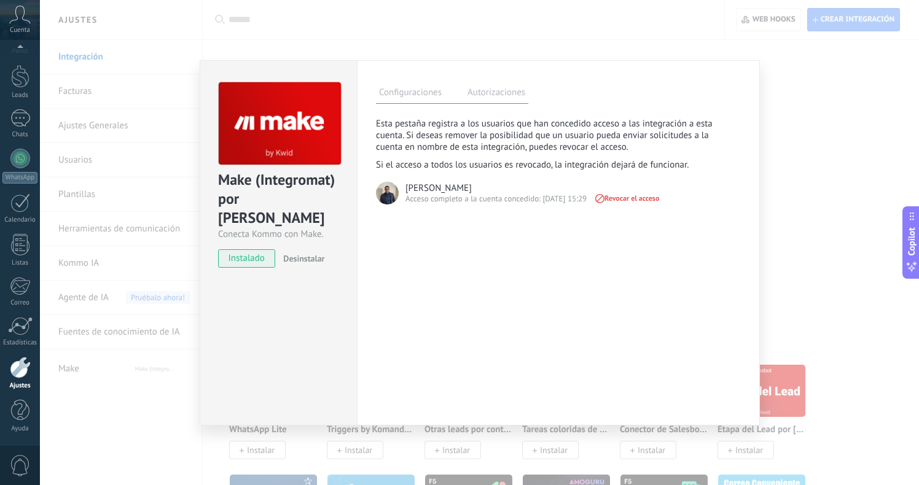
click at [415, 89] on label "Configuraciones" at bounding box center [410, 94] width 69 height 18
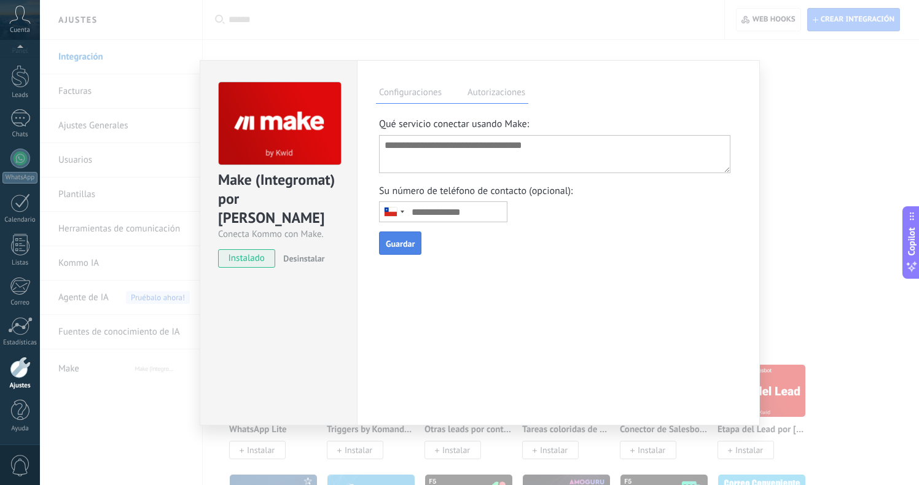
click at [642, 158] on textarea at bounding box center [554, 154] width 351 height 38
click at [417, 252] on button "Guardar" at bounding box center [400, 243] width 42 height 23
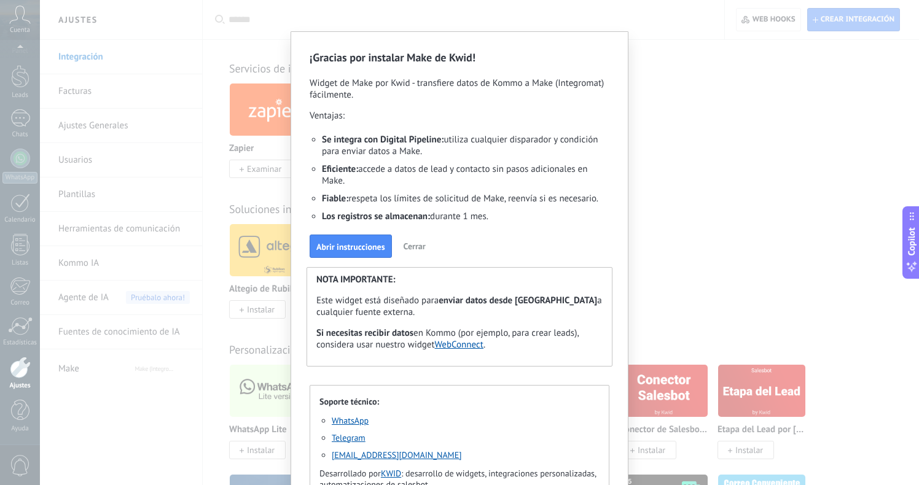
scroll to position [0, 0]
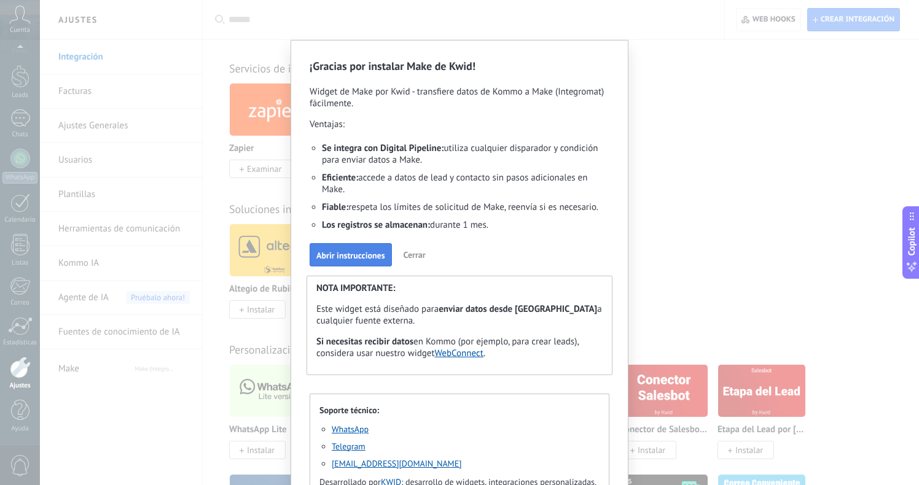
click at [365, 260] on span "Abrir instrucciones" at bounding box center [350, 255] width 69 height 9
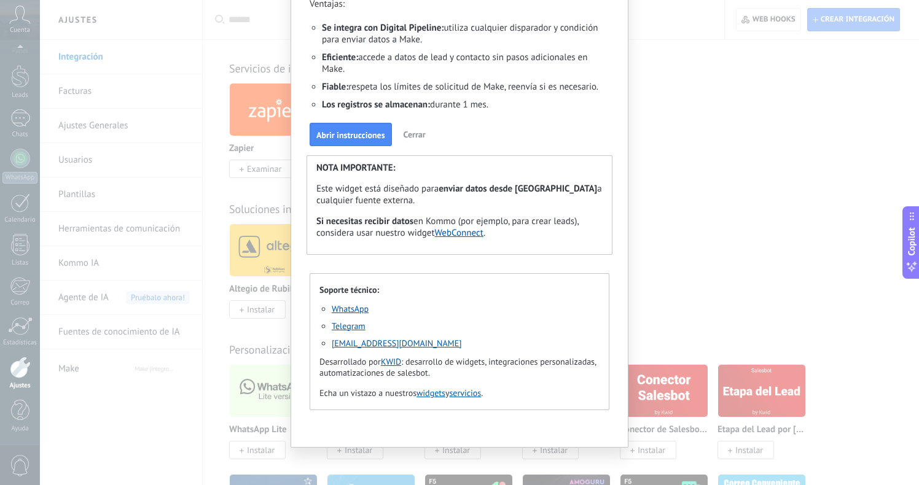
scroll to position [129, 0]
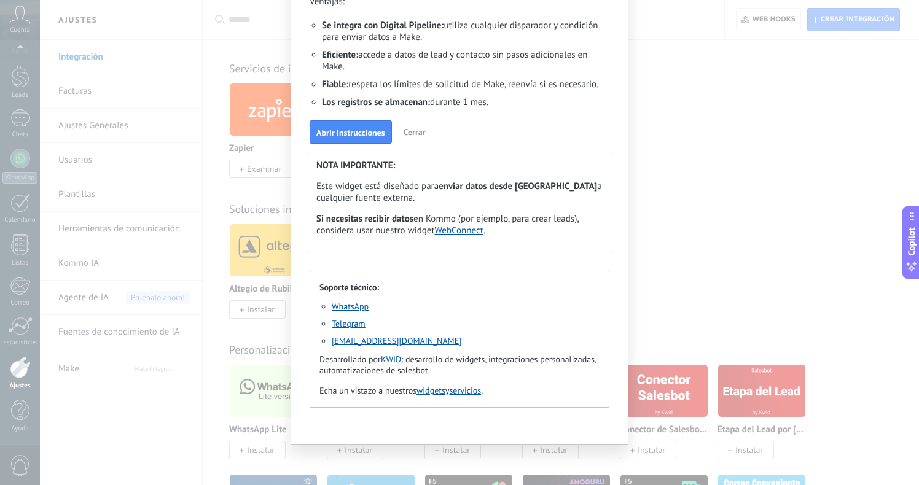
click at [471, 230] on link "WebConnect" at bounding box center [459, 231] width 49 height 12
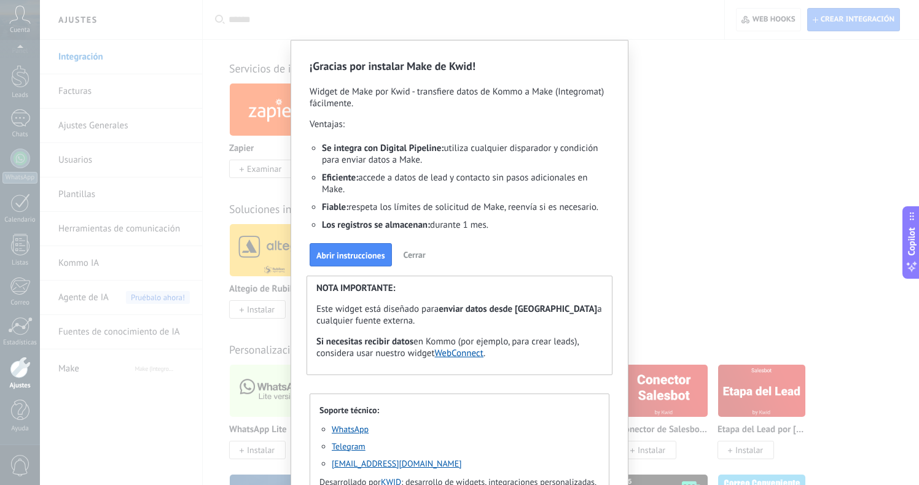
click at [415, 258] on span "Cerrar" at bounding box center [415, 254] width 22 height 11
